Goal: Check status: Check status

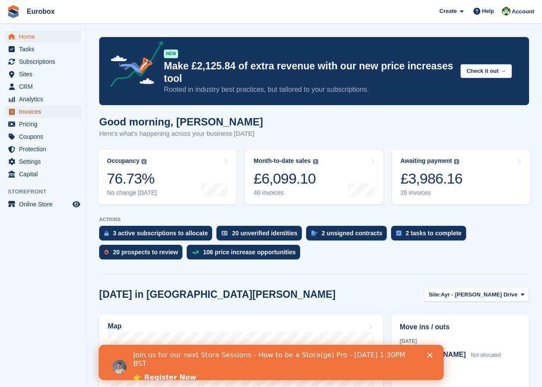
click at [28, 111] on span "Invoices" at bounding box center [45, 112] width 52 height 12
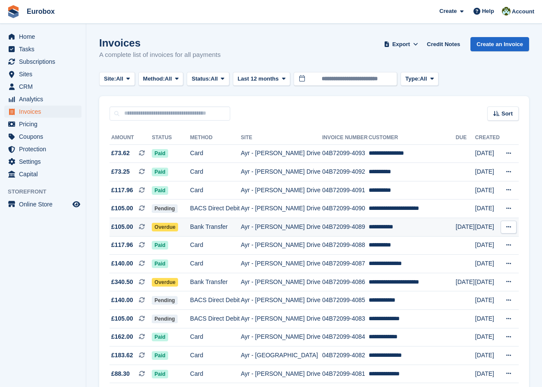
click at [269, 227] on td "Ayr - [PERSON_NAME] Drive" at bounding box center [281, 227] width 81 height 19
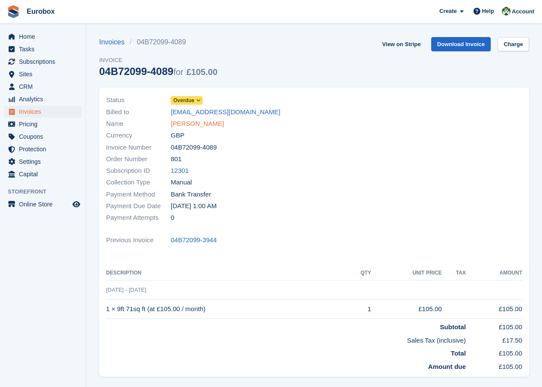
click at [190, 123] on link "[PERSON_NAME]" at bounding box center [197, 124] width 53 height 10
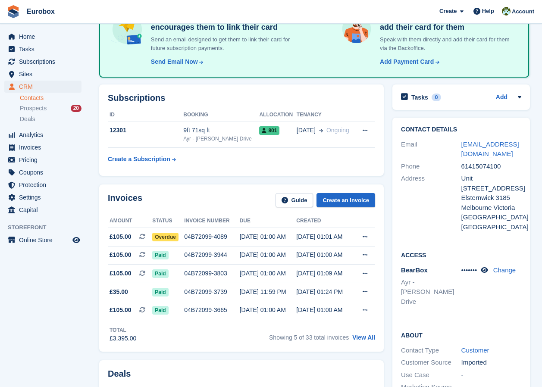
scroll to position [86, 0]
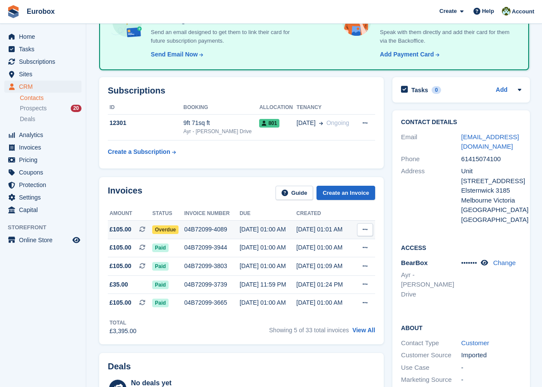
click at [207, 229] on div "04B72099-4089" at bounding box center [211, 229] width 55 height 9
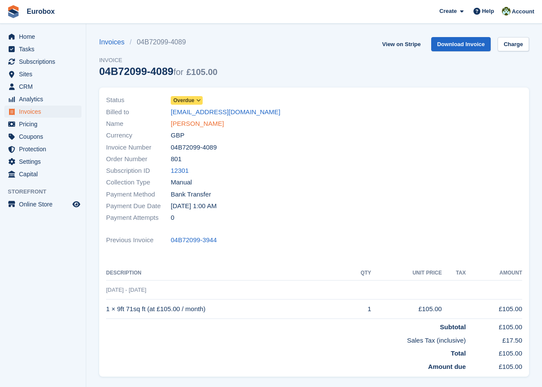
click at [197, 125] on link "[PERSON_NAME]" at bounding box center [197, 124] width 53 height 10
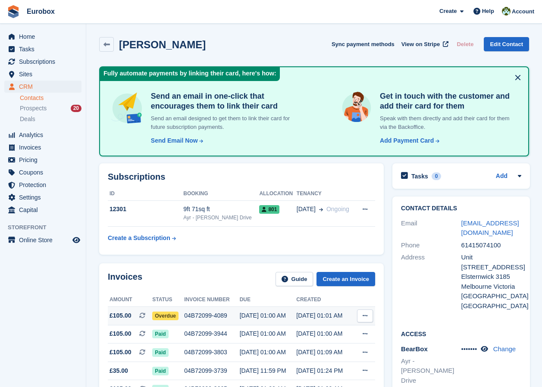
click at [213, 316] on div "04B72099-4089" at bounding box center [211, 315] width 55 height 9
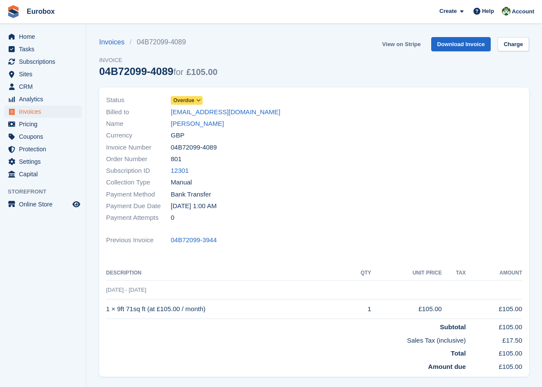
click at [400, 45] on link "View on Stripe" at bounding box center [401, 44] width 45 height 14
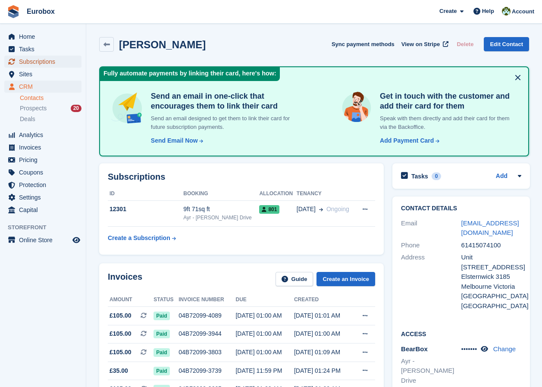
click at [32, 62] on span "Subscriptions" at bounding box center [45, 62] width 52 height 12
